Goal: Transaction & Acquisition: Purchase product/service

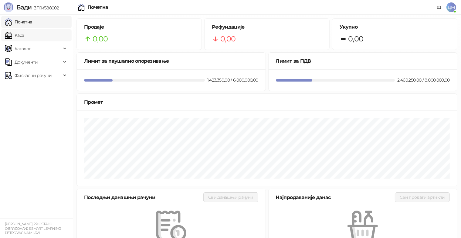
click at [24, 30] on link "Каса" at bounding box center [14, 35] width 19 height 12
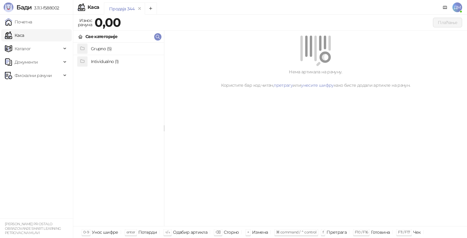
click at [123, 51] on h4 "Grupno (5)" at bounding box center [125, 49] width 68 height 10
click at [98, 74] on h4 "Junior" at bounding box center [125, 74] width 68 height 10
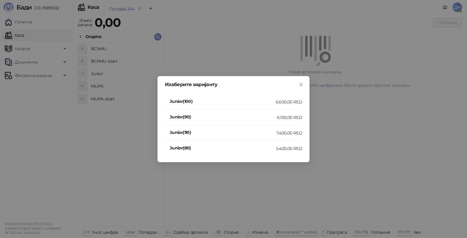
click at [282, 132] on div "7.400,00 RSD" at bounding box center [289, 132] width 26 height 7
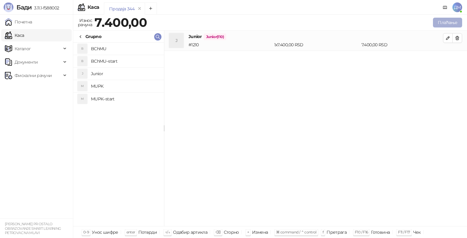
click at [440, 23] on button "Плаћање" at bounding box center [447, 23] width 29 height 10
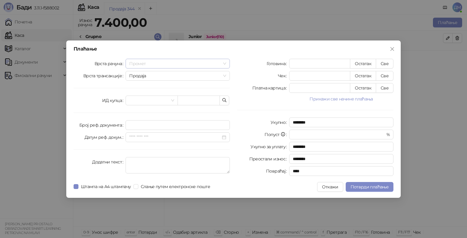
click at [160, 60] on span "Промет" at bounding box center [177, 63] width 97 height 9
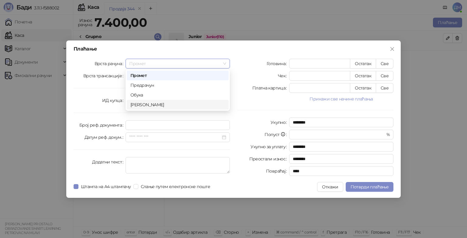
click at [155, 106] on div "Аванс" at bounding box center [177, 104] width 94 height 7
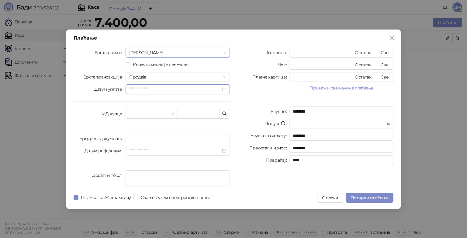
click at [153, 88] on input "Датум уплате" at bounding box center [174, 89] width 91 height 7
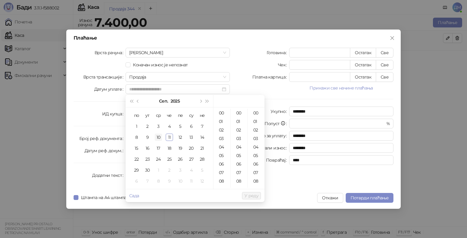
click at [159, 136] on div "10" at bounding box center [158, 136] width 7 height 7
click at [221, 145] on div "15" at bounding box center [221, 146] width 15 height 9
click at [241, 153] on div "30" at bounding box center [239, 153] width 15 height 9
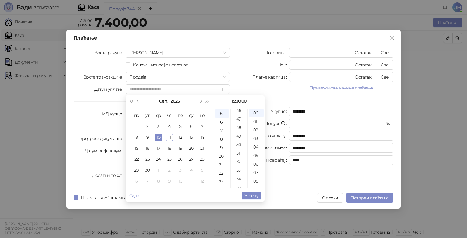
scroll to position [394, 0]
click at [238, 141] on div "50" at bounding box center [239, 143] width 15 height 9
click at [255, 112] on div "26" at bounding box center [256, 111] width 15 height 9
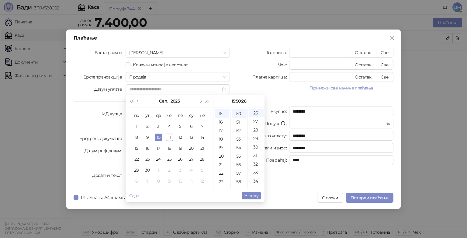
type input "**********"
click at [251, 193] on span "У реду" at bounding box center [251, 195] width 14 height 5
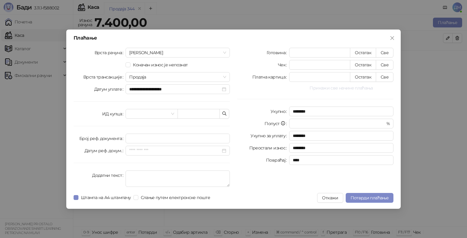
click at [360, 86] on button "Прикажи све начине плаћања" at bounding box center [341, 87] width 104 height 7
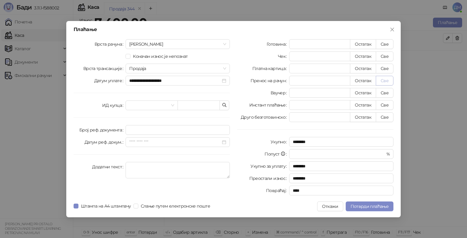
click at [379, 81] on button "Све" at bounding box center [384, 81] width 18 height 10
type input "****"
click at [360, 207] on span "Потврди плаћање" at bounding box center [369, 205] width 38 height 5
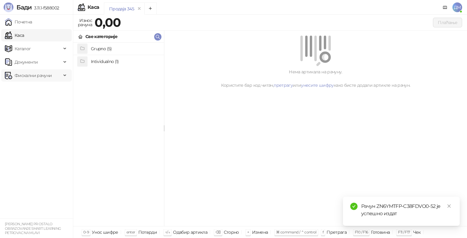
click at [31, 71] on span "Фискални рачуни" at bounding box center [33, 75] width 37 height 12
click at [28, 90] on link "Издати рачуни" at bounding box center [27, 89] width 41 height 12
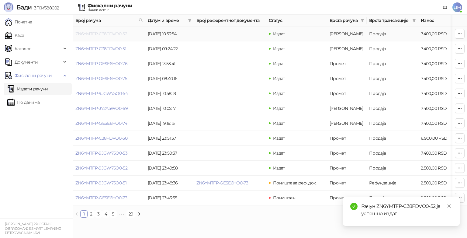
click at [108, 34] on link "ZN6YMTFP-C38FDVO0-52" at bounding box center [101, 33] width 52 height 5
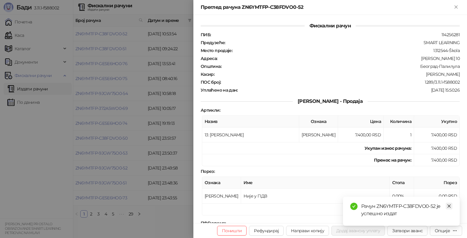
click at [447, 204] on icon "close" at bounding box center [448, 206] width 4 height 4
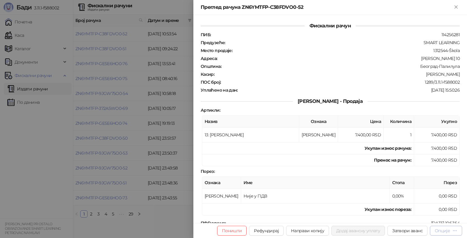
click at [440, 230] on div "Опције" at bounding box center [441, 229] width 15 height 5
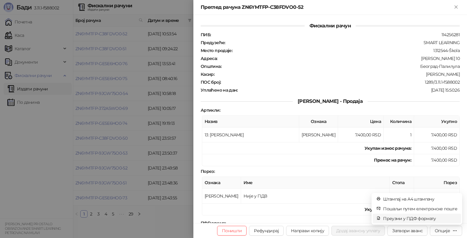
click at [409, 220] on span "Преузми у ПДФ формату" at bounding box center [420, 218] width 74 height 7
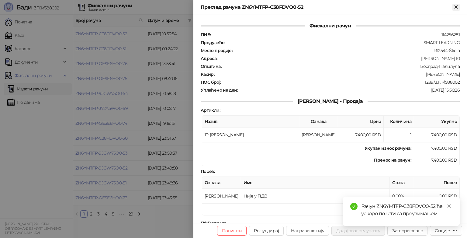
click at [453, 10] on button "Close" at bounding box center [455, 7] width 7 height 7
